Goal: Find specific page/section: Find specific page/section

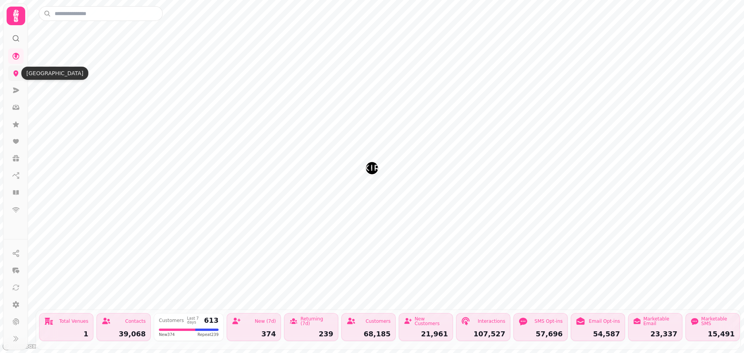
click at [18, 73] on icon at bounding box center [16, 73] width 5 height 6
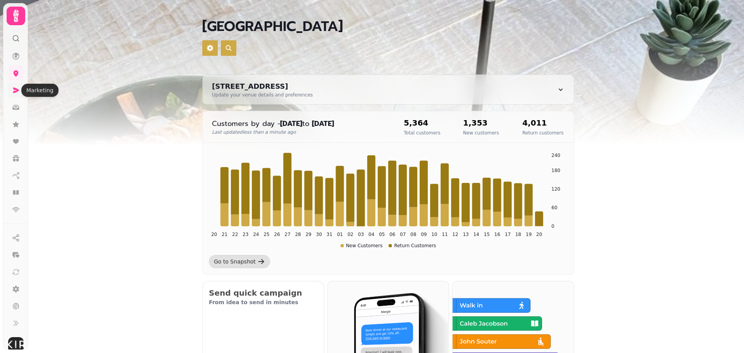
click at [15, 92] on icon at bounding box center [16, 90] width 6 height 5
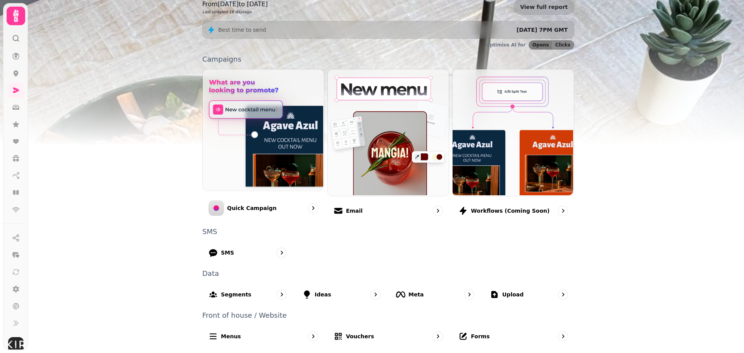
scroll to position [131, 0]
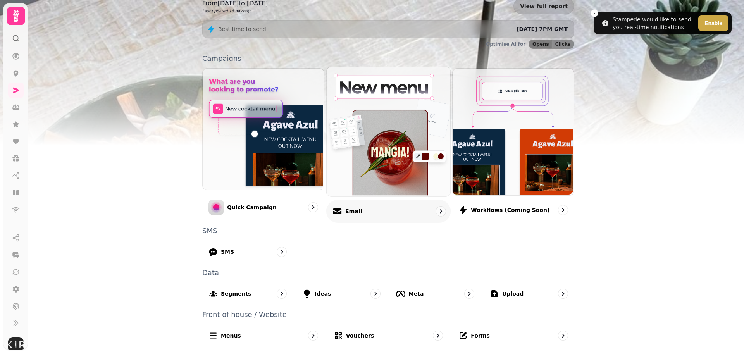
click at [404, 208] on div "Email" at bounding box center [388, 210] width 124 height 23
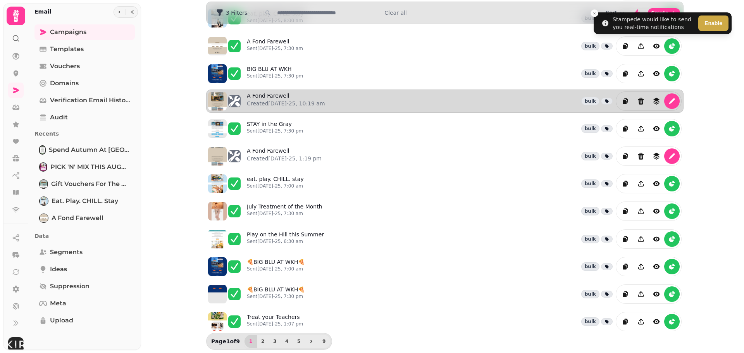
scroll to position [125, 0]
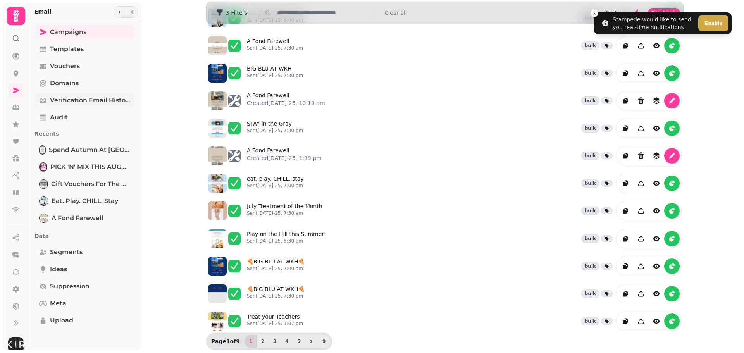
click at [91, 98] on span "Verification email history" at bounding box center [90, 100] width 80 height 9
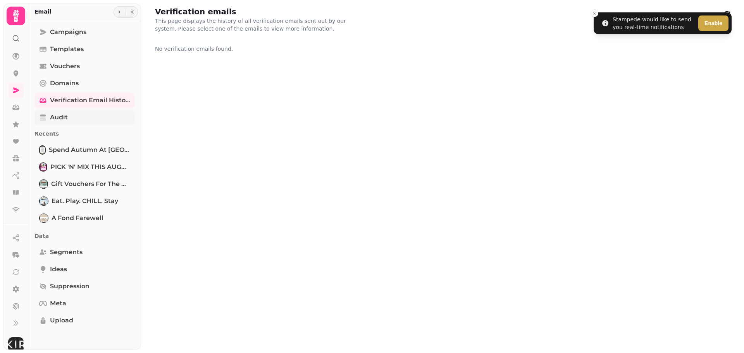
click at [79, 118] on link "Audit" at bounding box center [84, 117] width 100 height 15
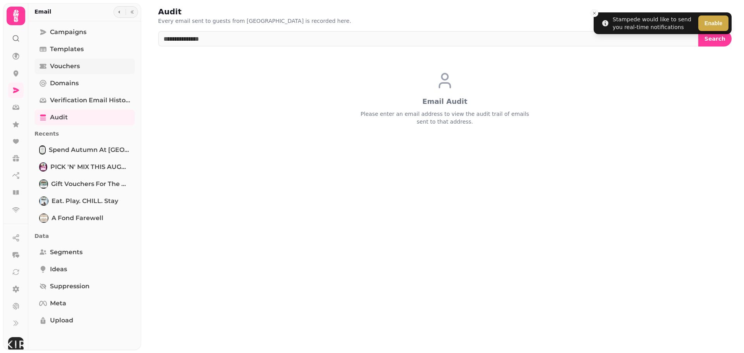
click at [74, 71] on link "Vouchers" at bounding box center [84, 65] width 100 height 15
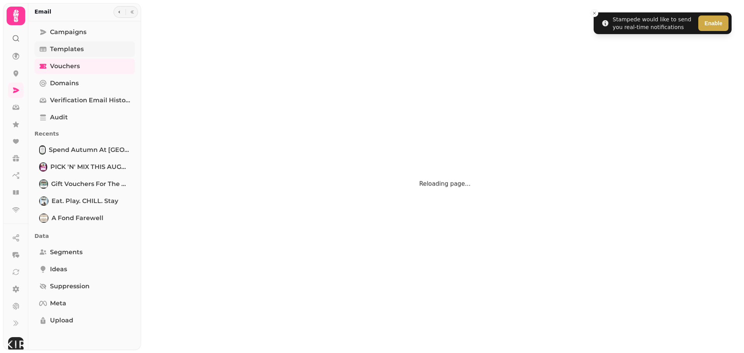
click at [68, 42] on link "Templates" at bounding box center [84, 48] width 100 height 15
click at [77, 64] on span "Vouchers" at bounding box center [65, 66] width 30 height 9
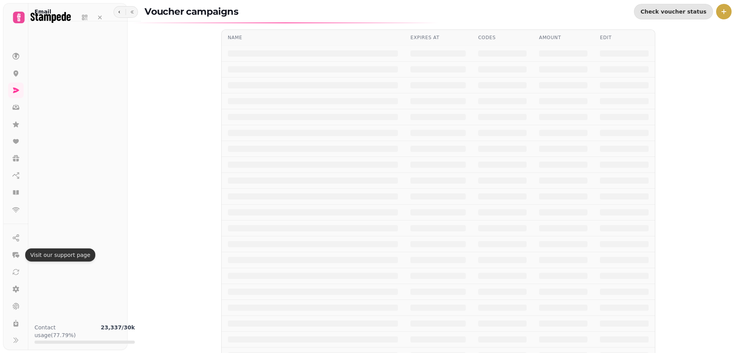
select select "**"
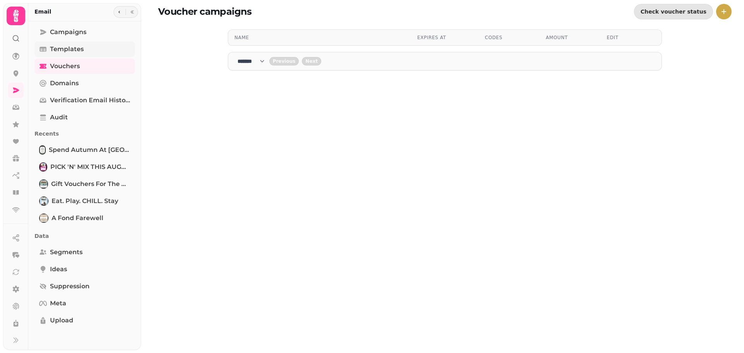
click at [72, 50] on span "Templates" at bounding box center [67, 49] width 34 height 9
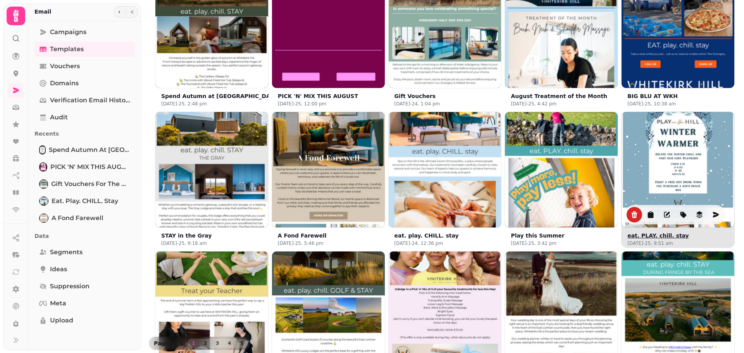
scroll to position [123, 0]
